Goal: Task Accomplishment & Management: Use online tool/utility

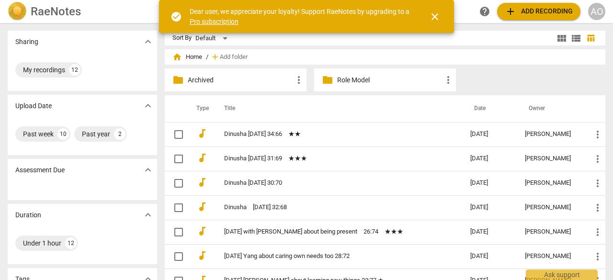
click at [517, 14] on span "add Add recording" at bounding box center [539, 11] width 68 height 11
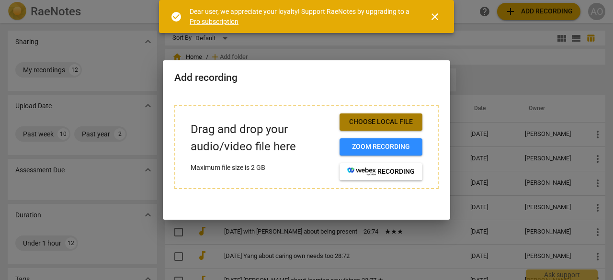
click at [359, 118] on span "Choose local file" at bounding box center [381, 122] width 68 height 10
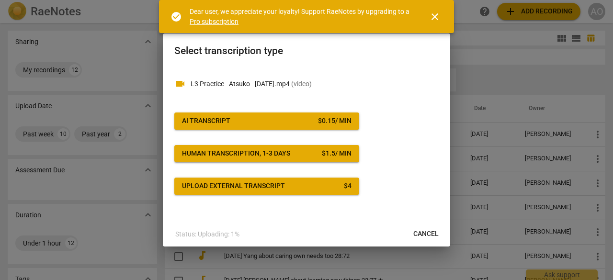
click at [247, 121] on span "AI Transcript $ 0.15 / min" at bounding box center [266, 121] width 169 height 10
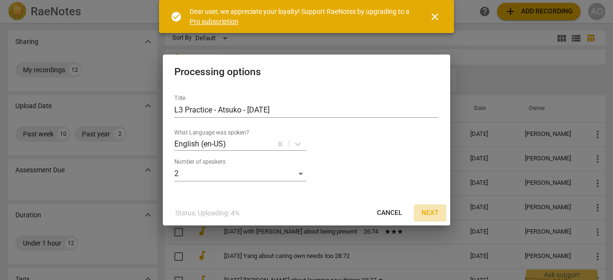
click at [425, 212] on span "Next" at bounding box center [429, 213] width 17 height 10
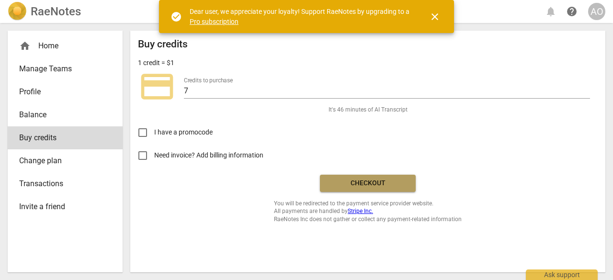
click at [390, 180] on span "Checkout" at bounding box center [367, 184] width 80 height 10
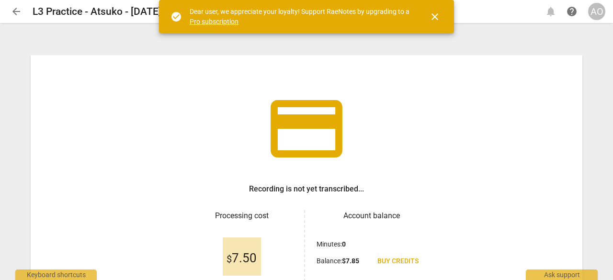
scroll to position [97, 0]
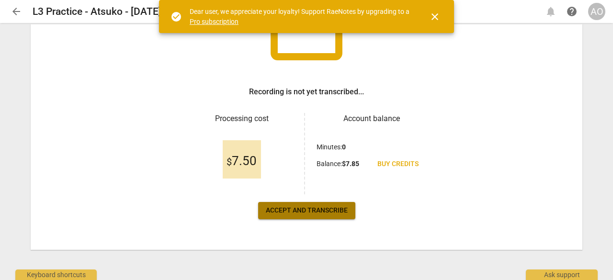
click at [343, 214] on span "Accept and transcribe" at bounding box center [307, 211] width 82 height 10
